Goal: Information Seeking & Learning: Learn about a topic

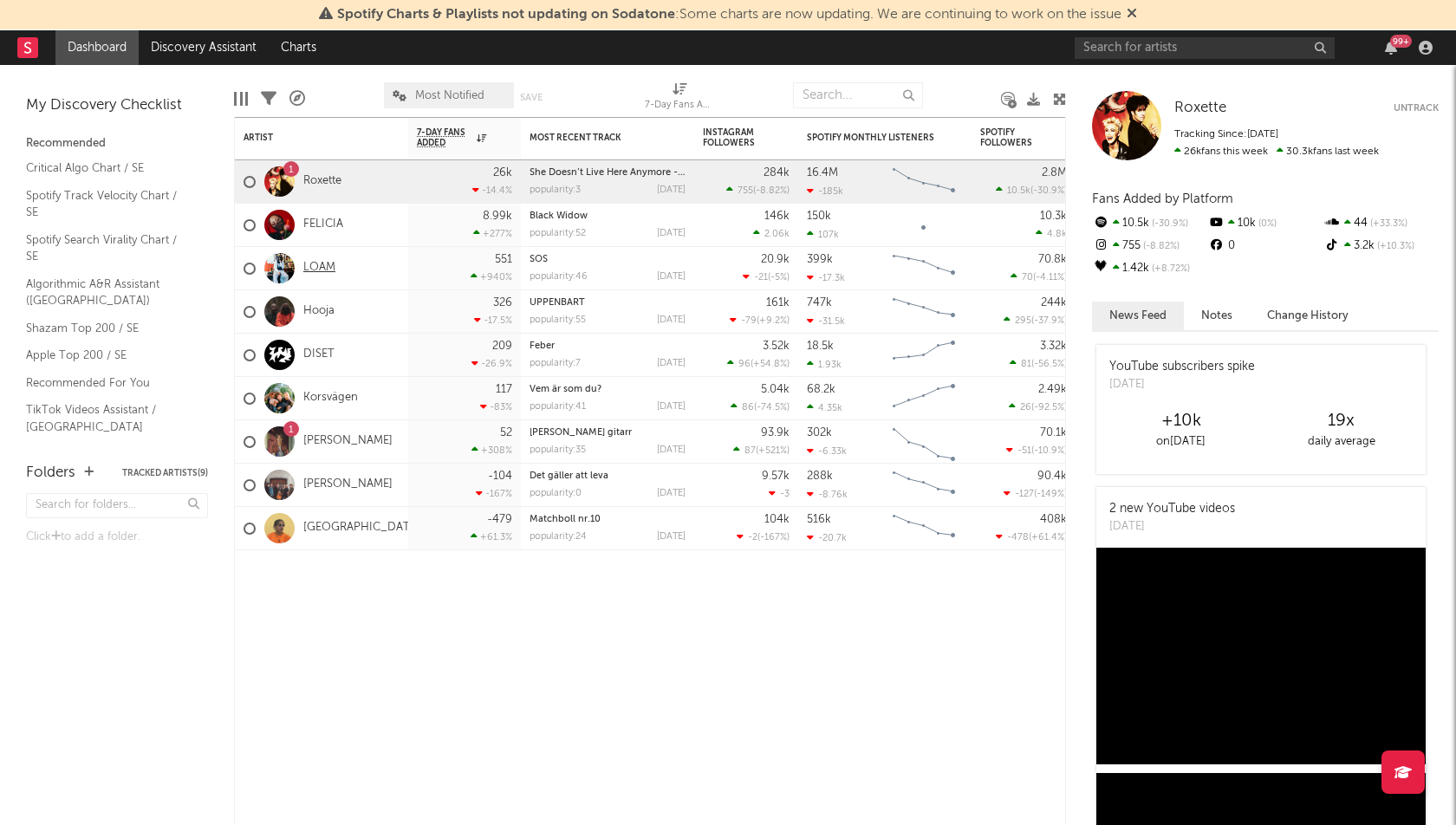
click at [322, 264] on link "LOAM" at bounding box center [319, 268] width 32 height 14
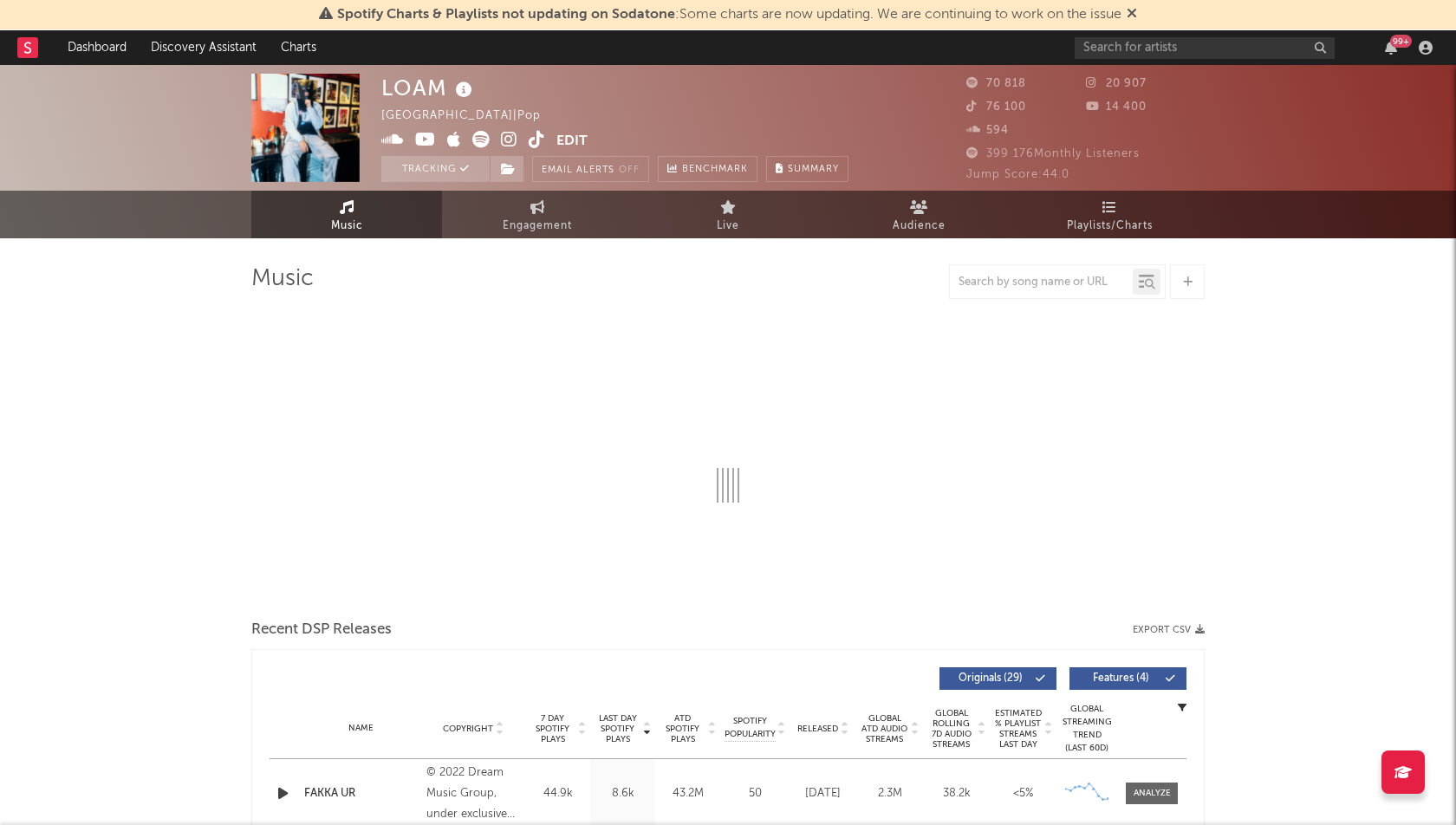
select select "6m"
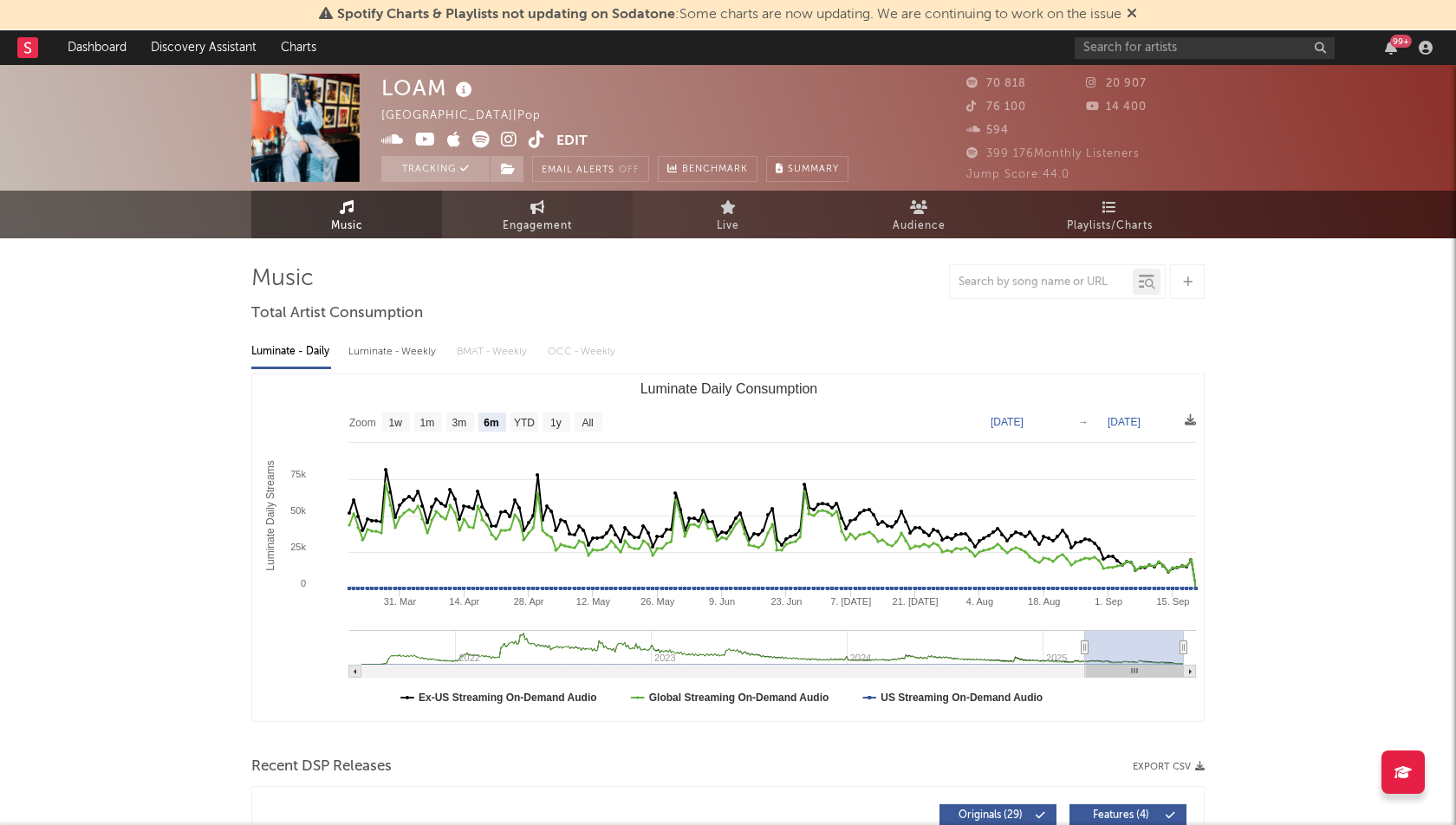
click at [538, 218] on span "Engagement" at bounding box center [538, 225] width 70 height 21
select select "1w"
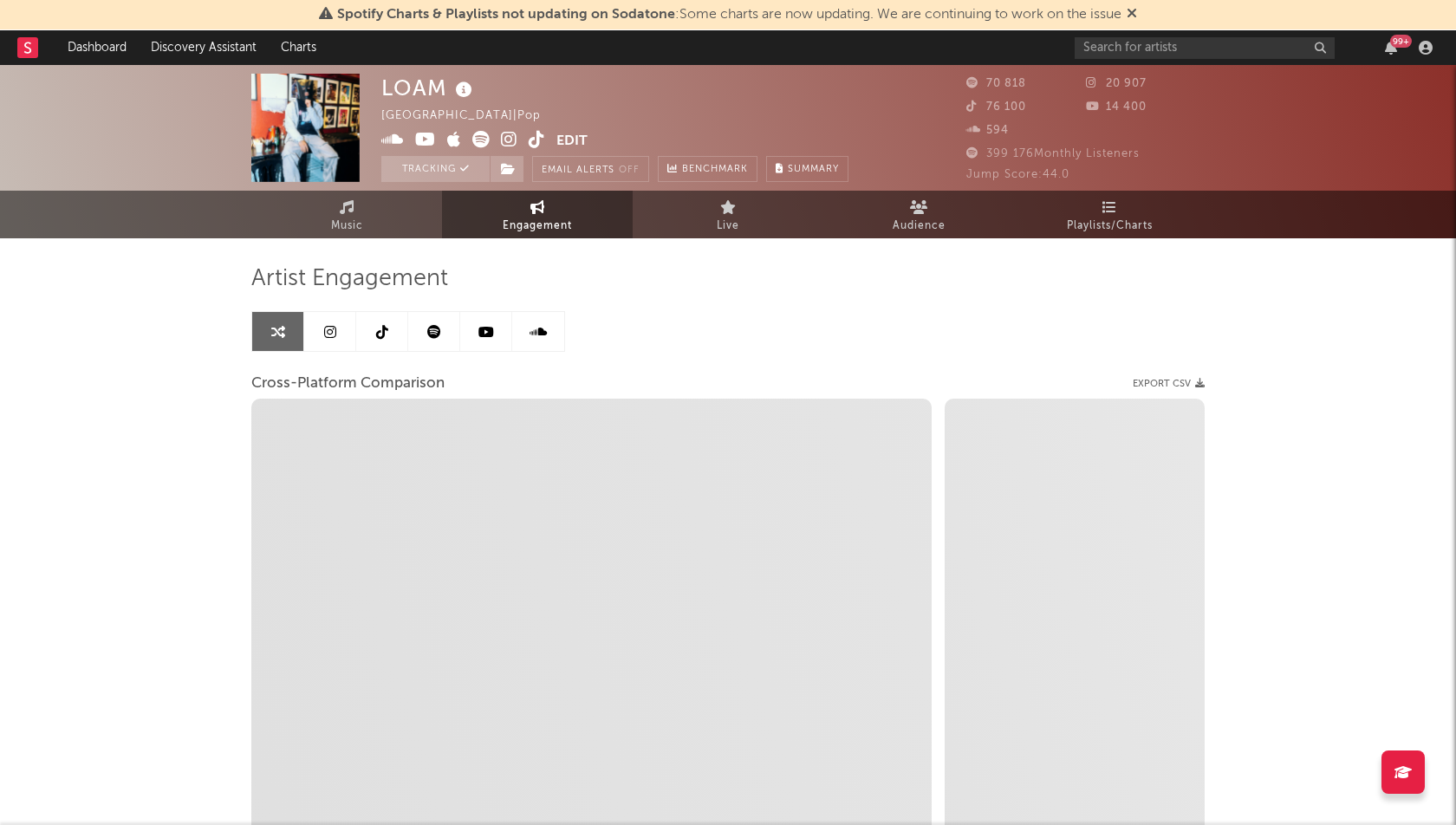
select select "1m"
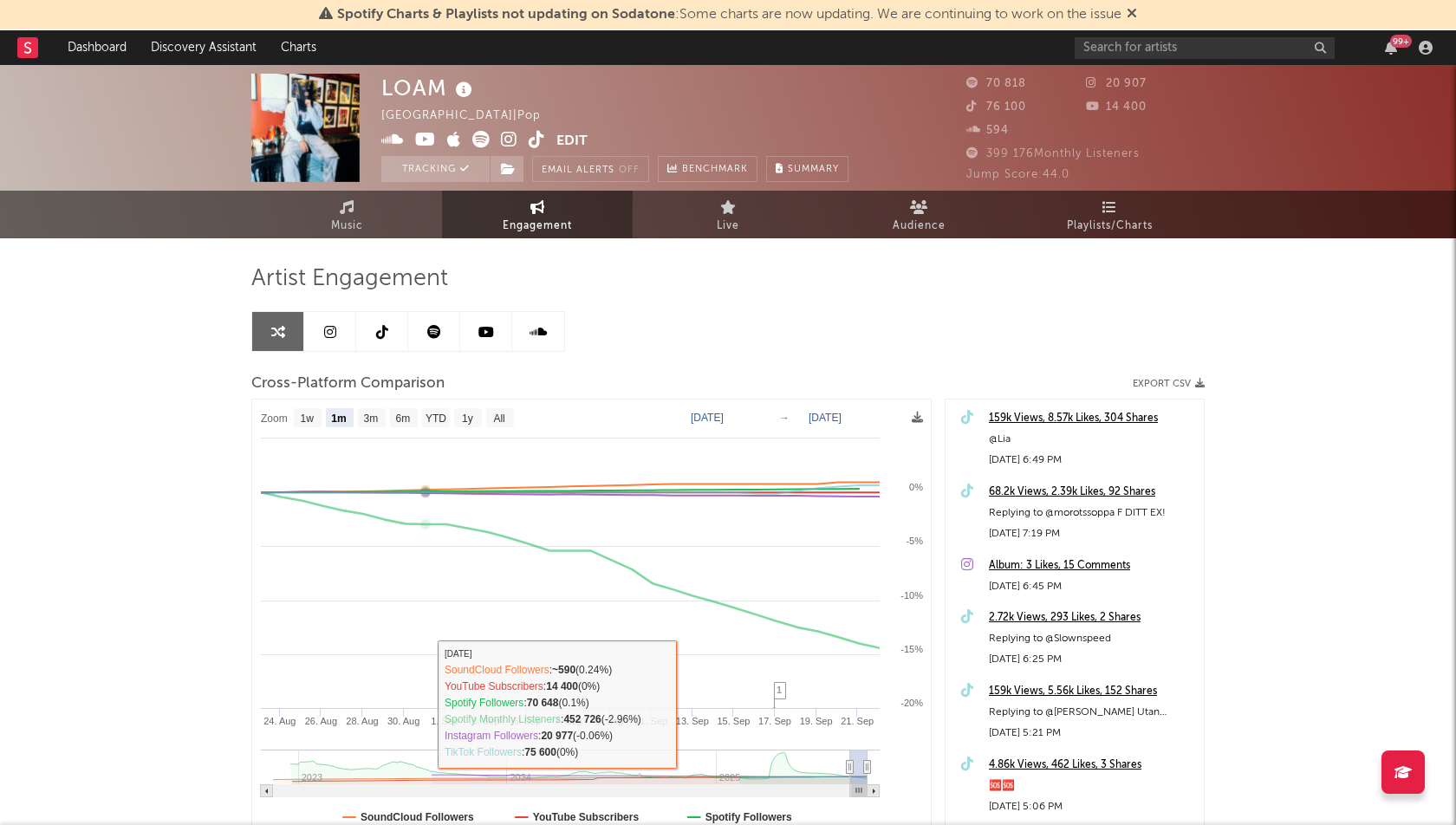
click at [127, 503] on div "LOAM [GEOGRAPHIC_DATA] | Pop Edit Tracking Email Alerts Off Benchmark Summary 7…" at bounding box center [728, 520] width 1456 height 910
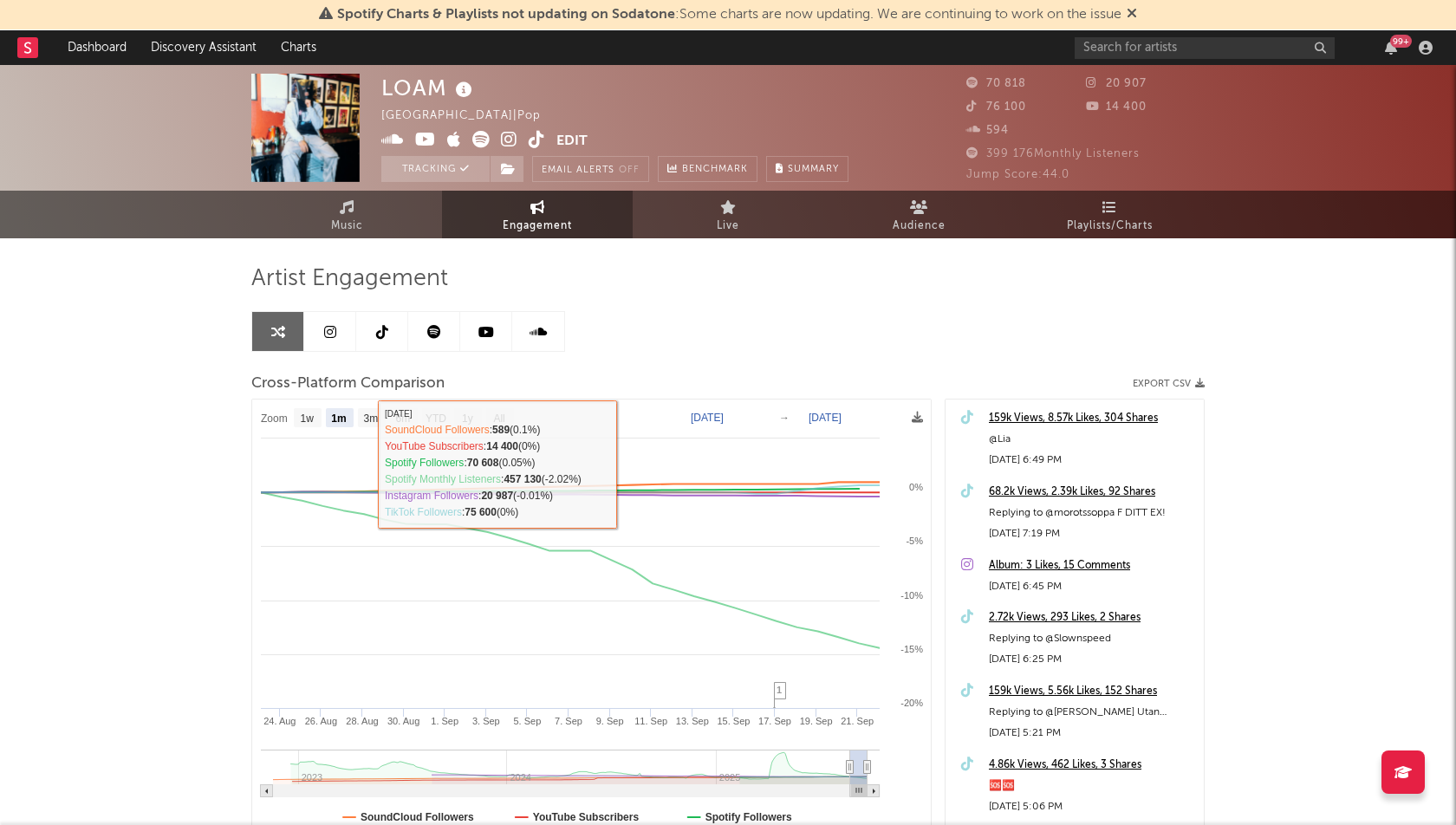
click at [307, 406] on rect at bounding box center [592, 627] width 680 height 455
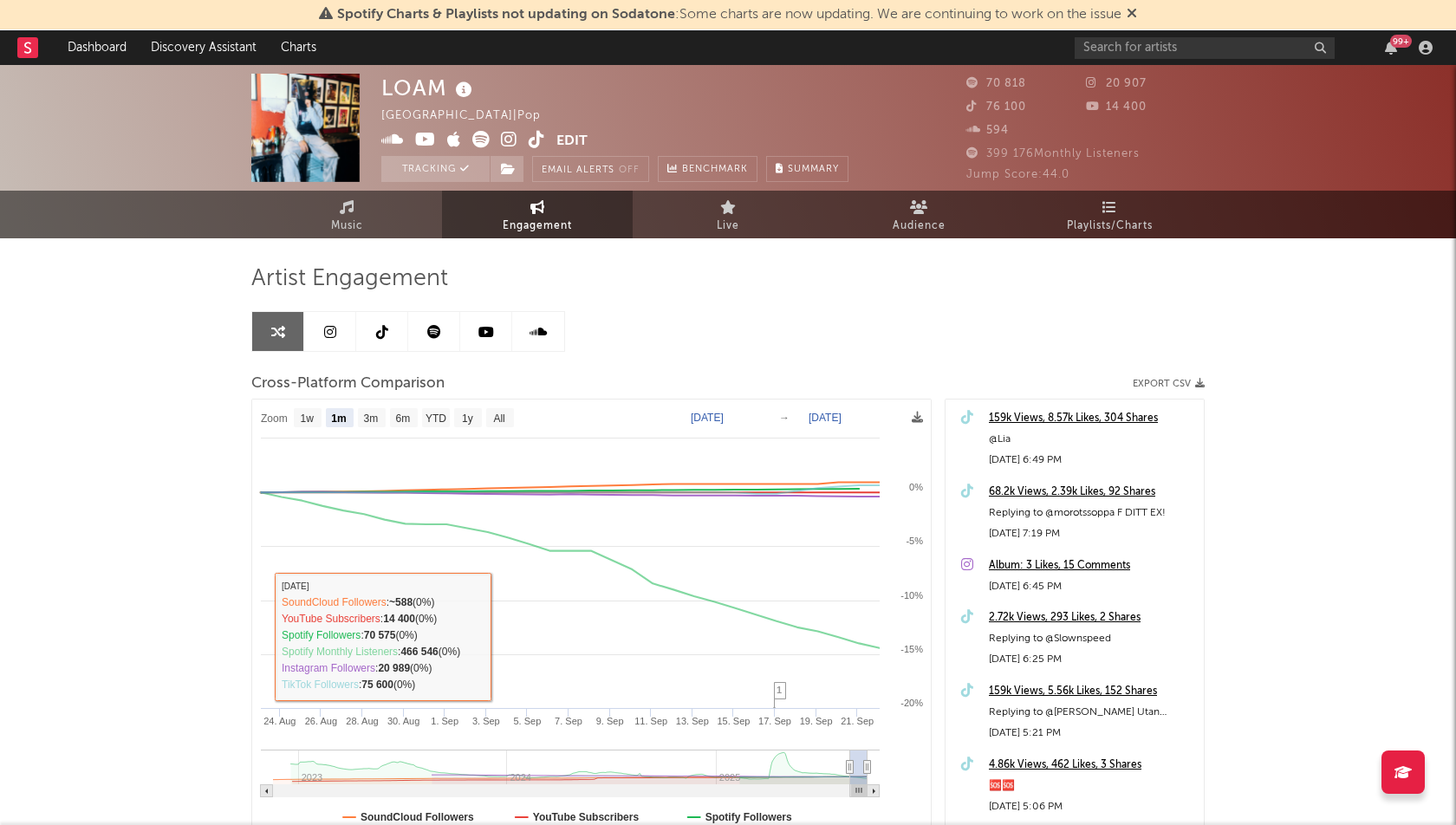
click at [154, 436] on div "LOAM [GEOGRAPHIC_DATA] | Pop Edit Tracking Email Alerts Off Benchmark Summary 7…" at bounding box center [728, 520] width 1456 height 910
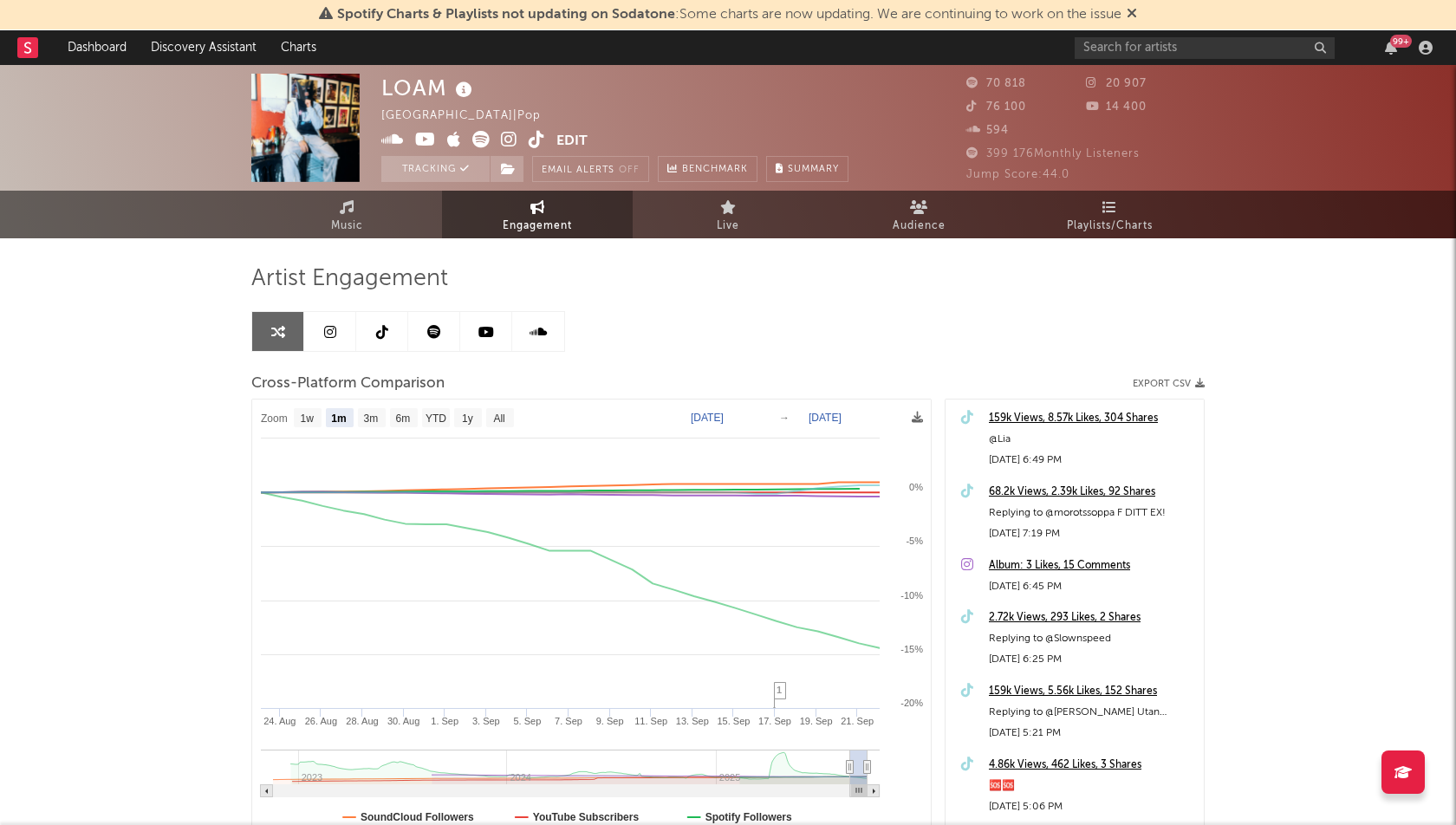
click at [157, 447] on div "LOAM [GEOGRAPHIC_DATA] | Pop Edit Tracking Email Alerts Off Benchmark Summary 7…" at bounding box center [728, 520] width 1456 height 910
